Goal: Information Seeking & Learning: Learn about a topic

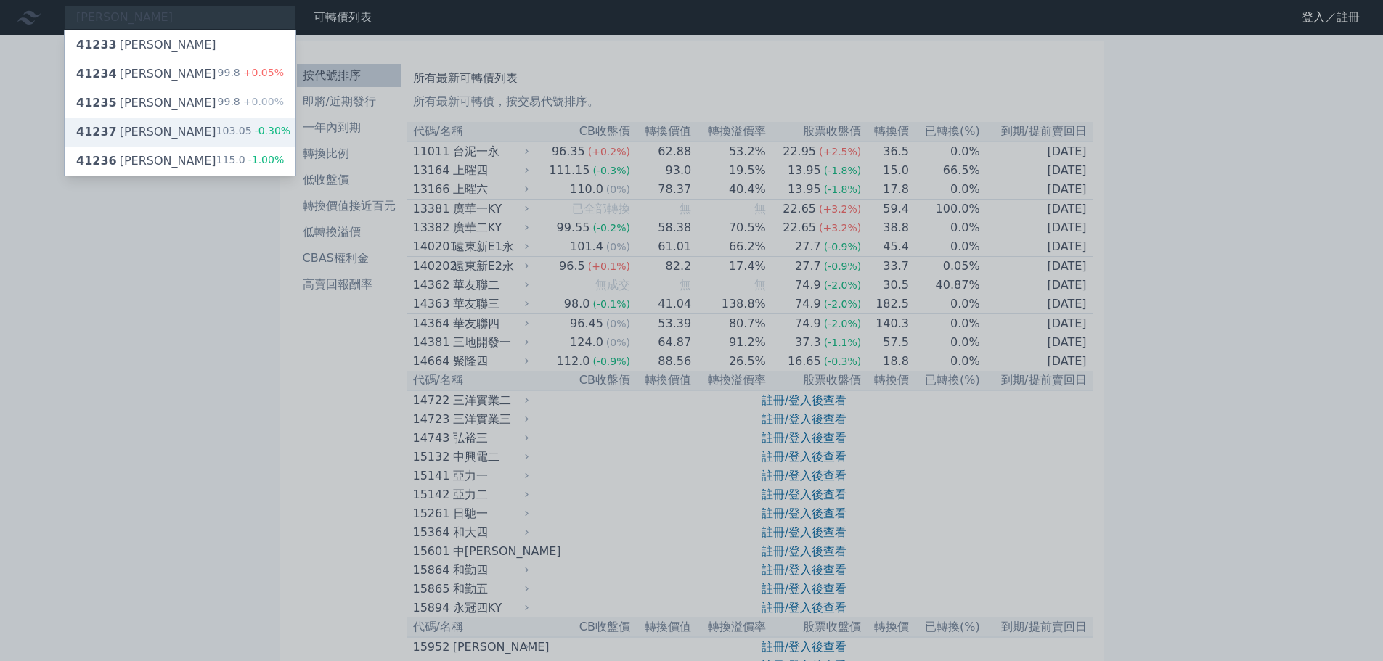
type input "[PERSON_NAME]"
click at [194, 124] on div "41237 晟德七 103.05 -0.30%" at bounding box center [180, 132] width 231 height 29
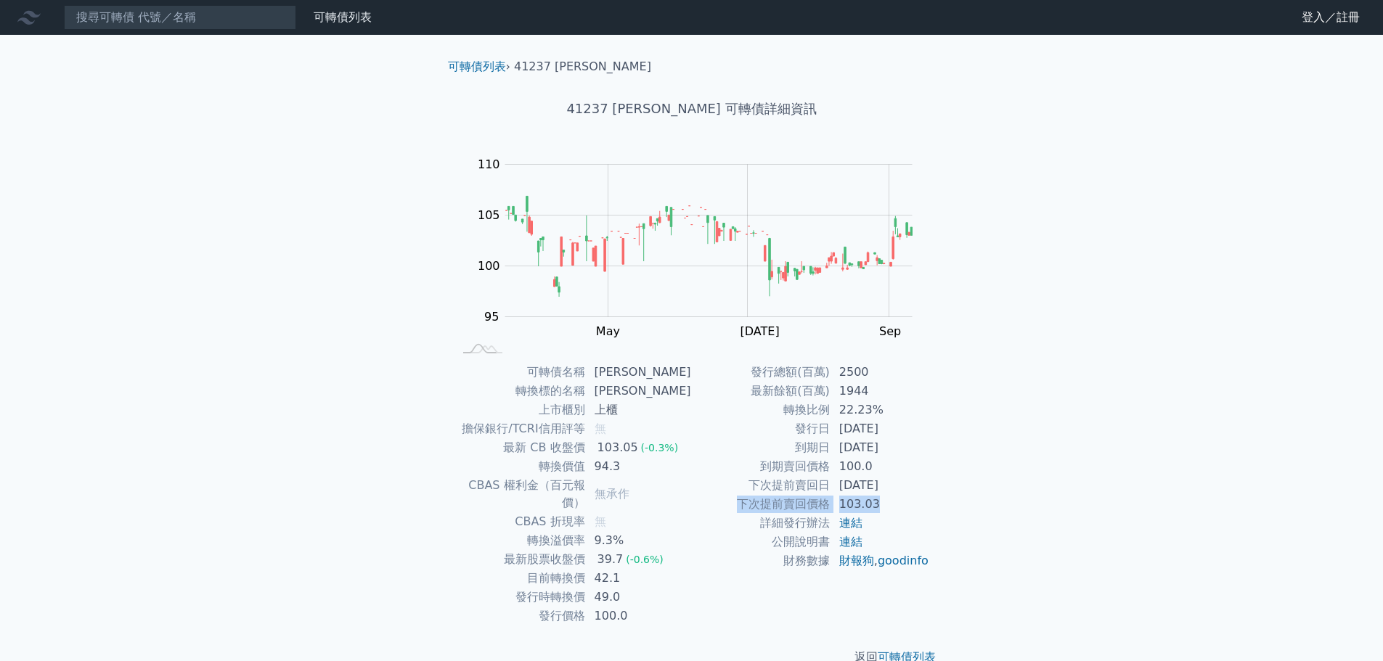
drag, startPoint x: 743, startPoint y: 507, endPoint x: 892, endPoint y: 504, distance: 149.6
click at [892, 504] on tr "下次提前賣回價格 103.03" at bounding box center [811, 504] width 238 height 19
click at [1014, 464] on div "可轉債列表 財務數據 可轉債列表 財務數據 登入／註冊 登入／註冊 可轉債列表 › 41237 [PERSON_NAME] 41237 [PERSON_NAM…" at bounding box center [691, 345] width 1383 height 690
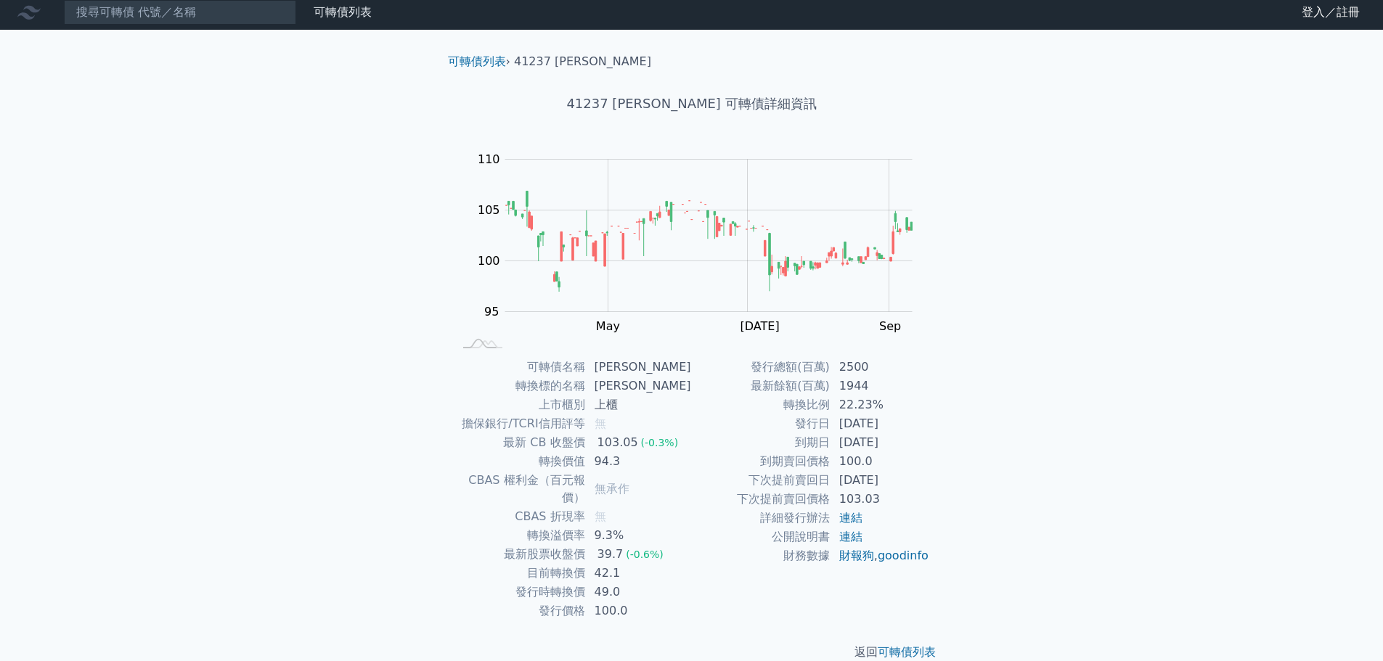
scroll to position [11, 0]
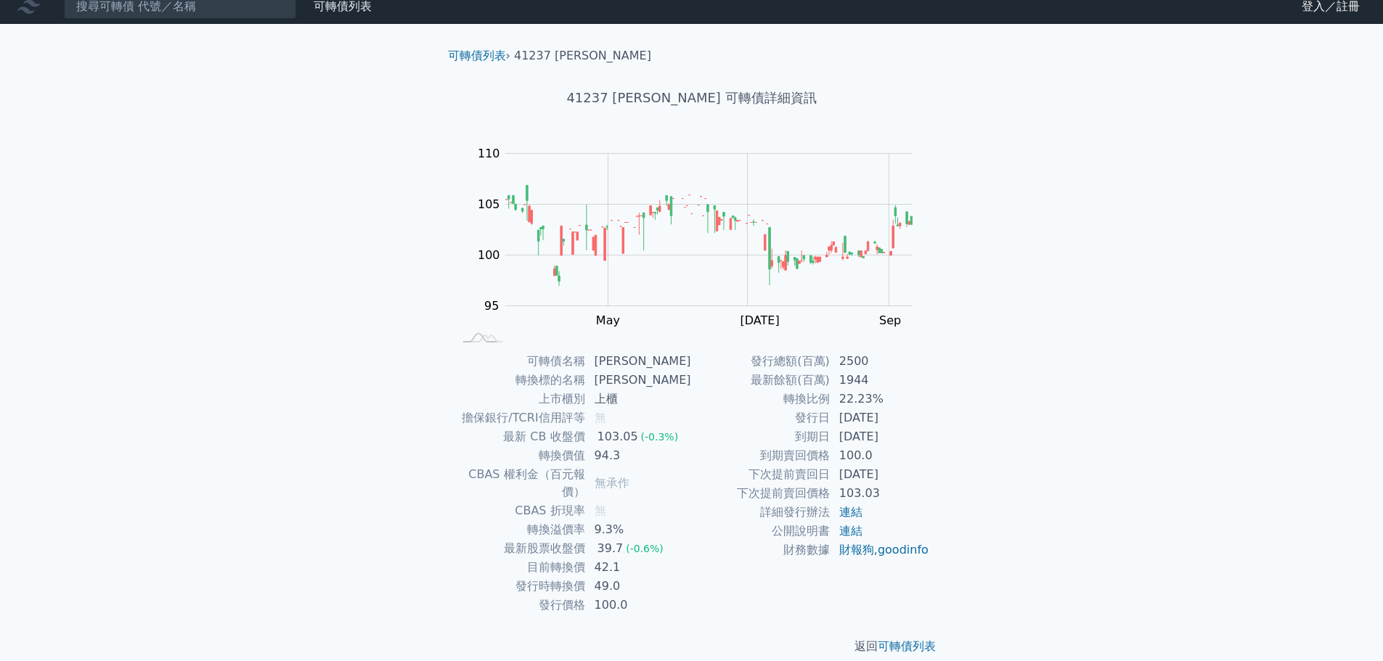
drag, startPoint x: 836, startPoint y: 437, endPoint x: 886, endPoint y: 436, distance: 49.4
click at [886, 436] on td "[DATE]" at bounding box center [879, 437] width 99 height 19
click at [906, 440] on td "[DATE]" at bounding box center [879, 437] width 99 height 19
